Goal: Navigation & Orientation: Find specific page/section

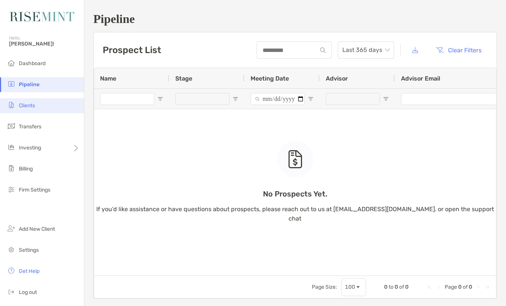
click at [31, 103] on span "Clients" at bounding box center [27, 105] width 16 height 6
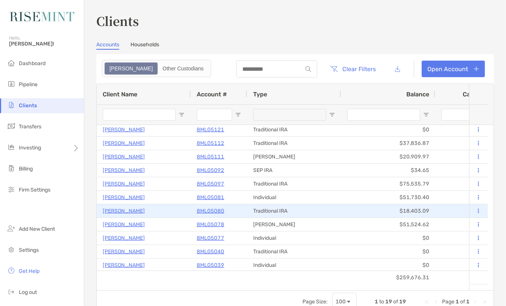
scroll to position [97, 0]
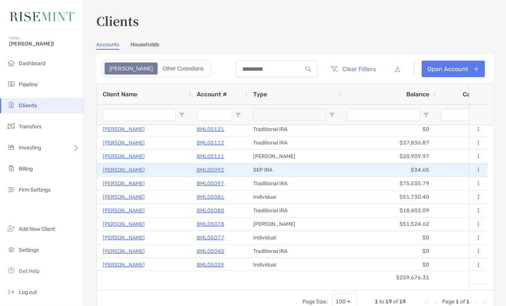
click at [131, 168] on p "[PERSON_NAME]" at bounding box center [124, 169] width 42 height 9
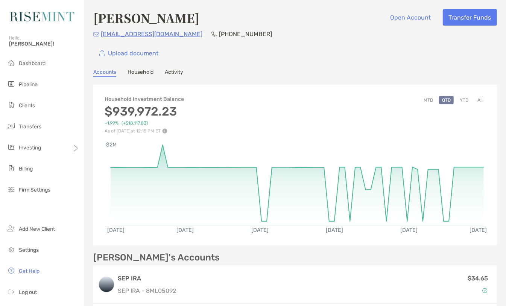
click at [149, 71] on link "Household" at bounding box center [141, 73] width 26 height 8
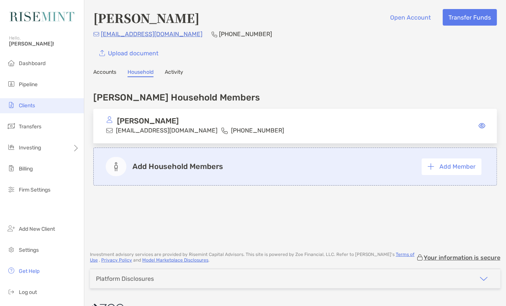
click at [41, 107] on li "Clients" at bounding box center [42, 105] width 84 height 15
